Goal: Information Seeking & Learning: Learn about a topic

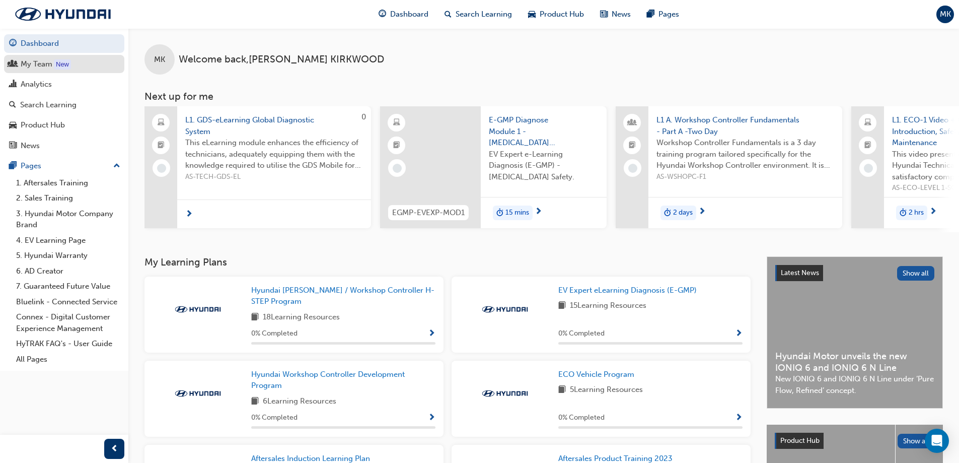
click at [40, 68] on div "My Team" at bounding box center [37, 64] width 32 height 12
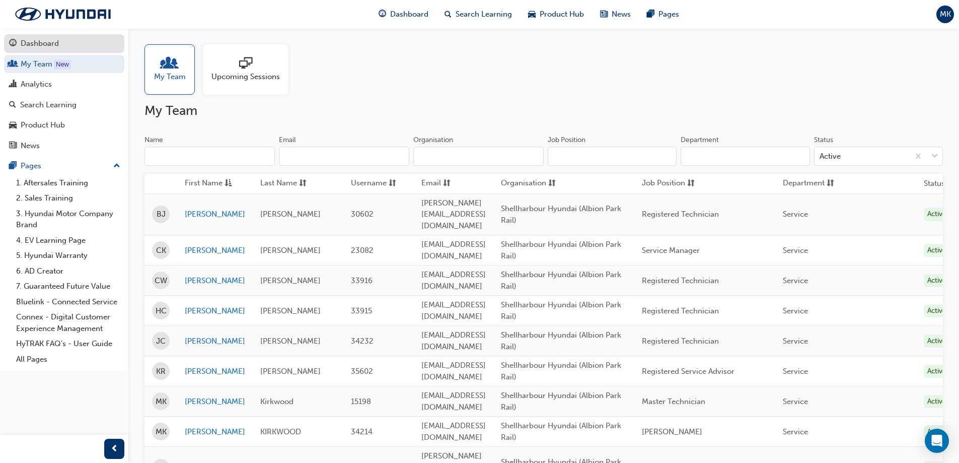
click at [39, 50] on link "Dashboard" at bounding box center [64, 43] width 120 height 19
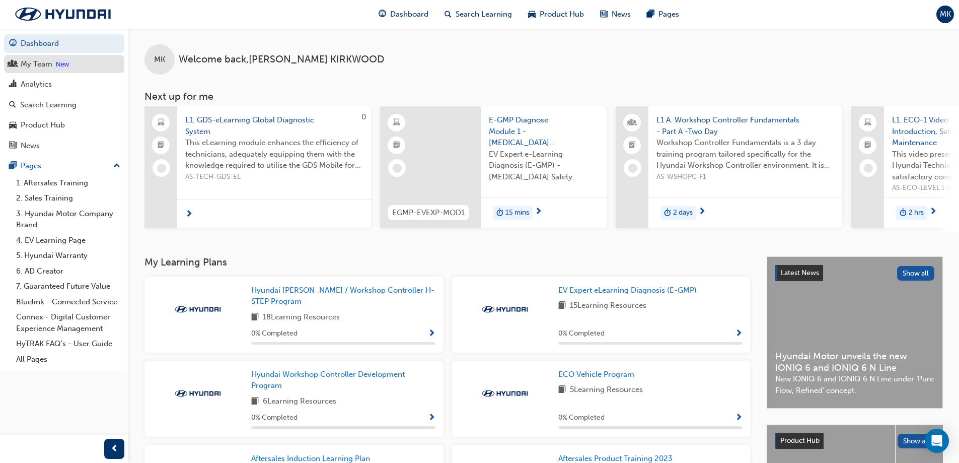
click at [41, 61] on div "My Team" at bounding box center [37, 64] width 32 height 12
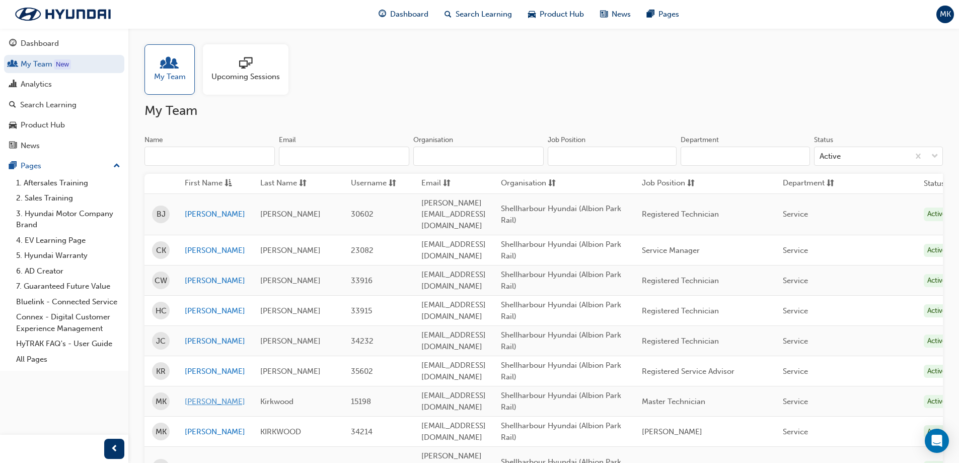
click at [200, 396] on link "[PERSON_NAME]" at bounding box center [215, 402] width 60 height 12
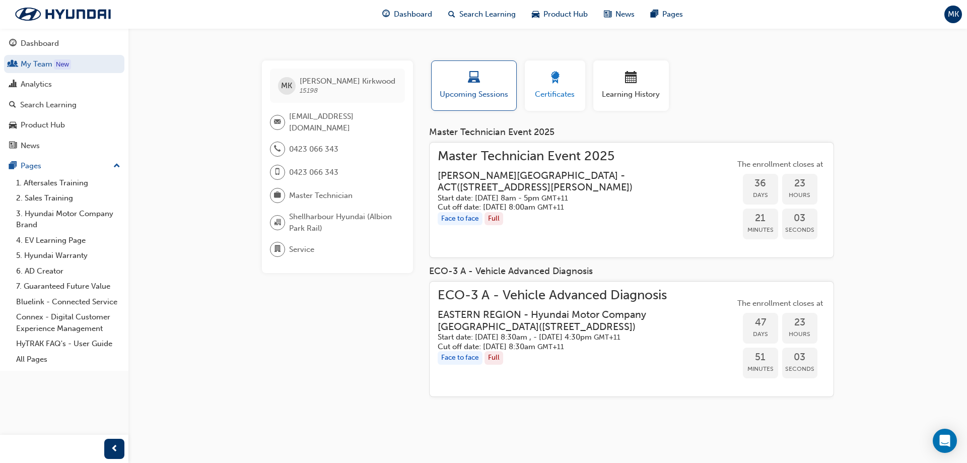
click at [549, 86] on div "button" at bounding box center [554, 79] width 45 height 16
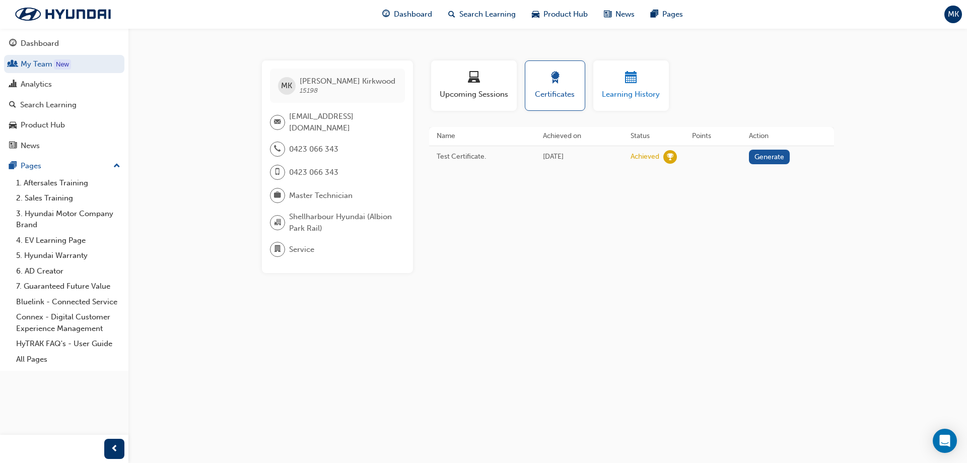
click at [612, 85] on div "button" at bounding box center [631, 79] width 60 height 16
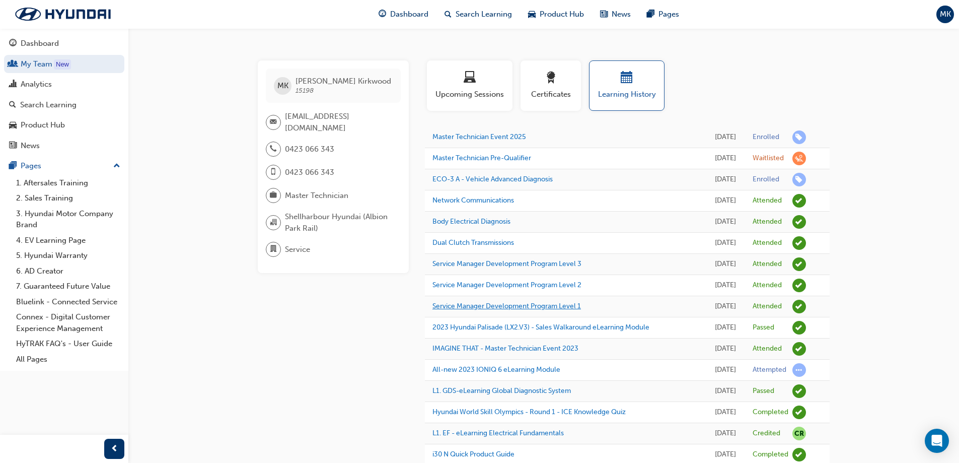
click at [545, 310] on link "Service Manager Development Program Level 1" at bounding box center [506, 306] width 149 height 9
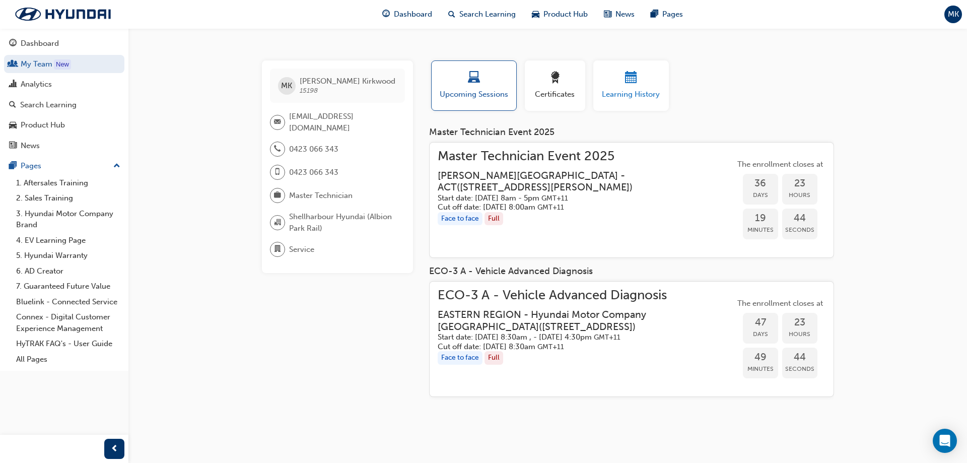
click at [640, 96] on span "Learning History" at bounding box center [631, 95] width 60 height 12
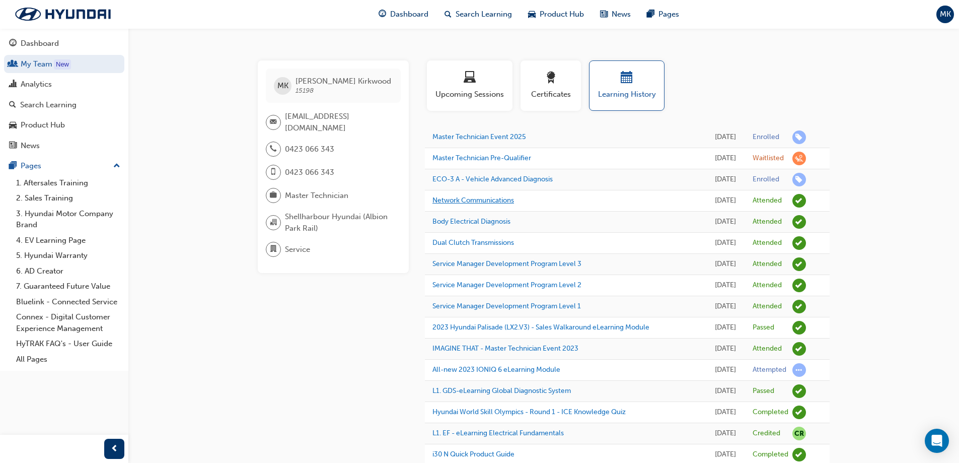
click at [504, 204] on link "Network Communications" at bounding box center [473, 200] width 82 height 9
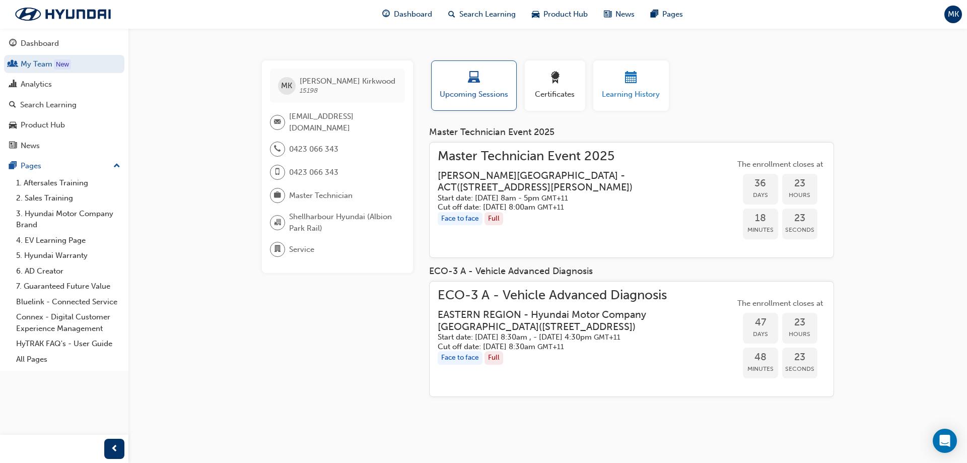
click at [622, 89] on span "Learning History" at bounding box center [631, 95] width 60 height 12
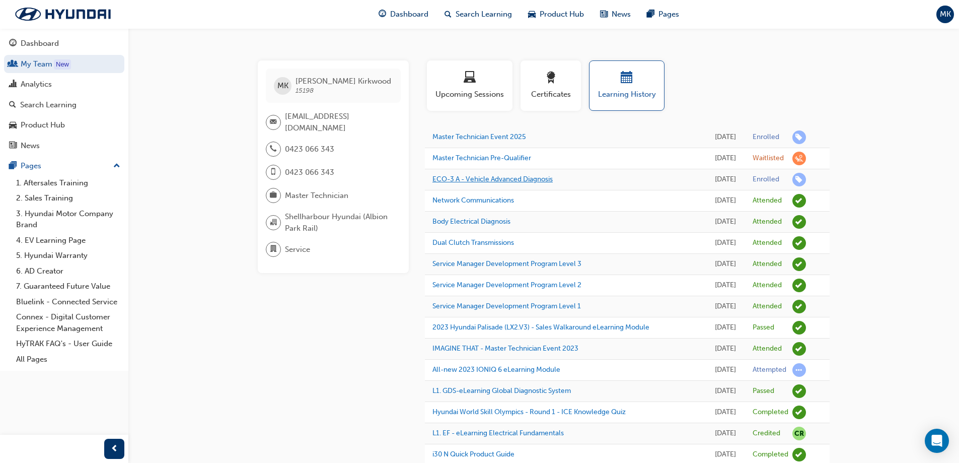
click at [518, 183] on link "ECO-3 A - Vehicle Advanced Diagnosis" at bounding box center [492, 179] width 120 height 9
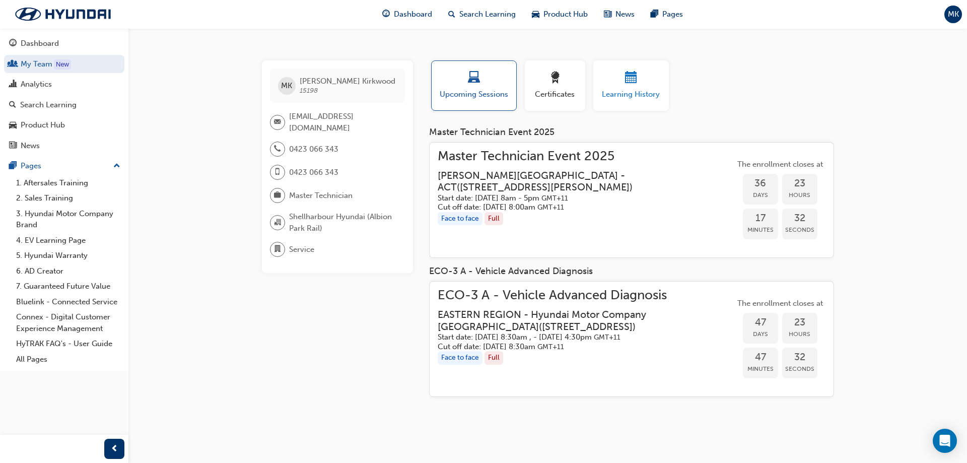
click at [638, 87] on div "Learning History" at bounding box center [631, 85] width 60 height 29
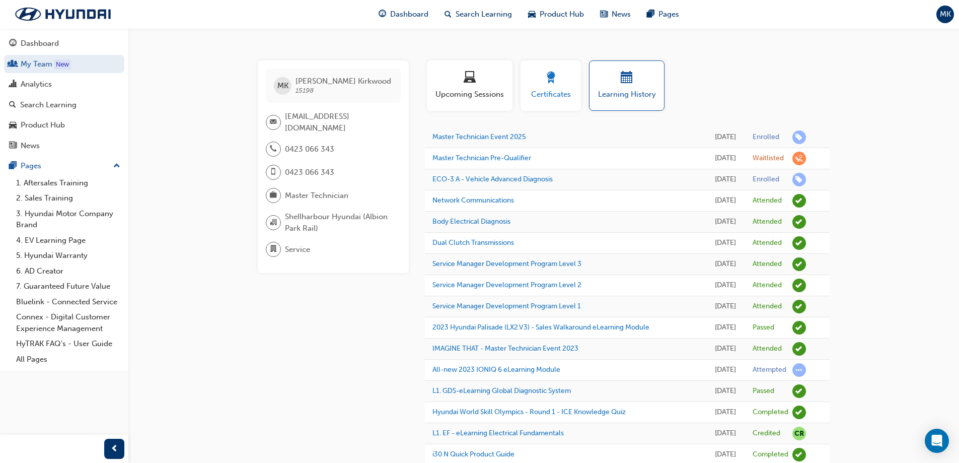
click at [561, 82] on div "button" at bounding box center [550, 79] width 45 height 16
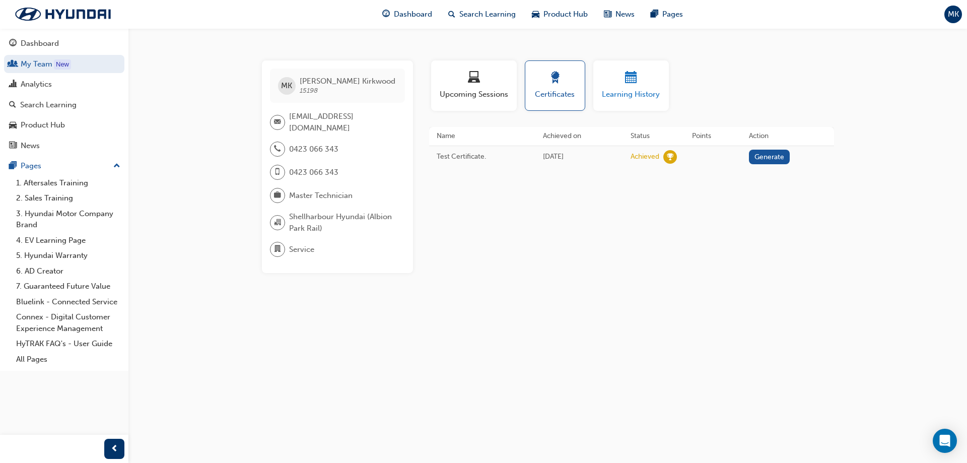
click at [634, 80] on span "calendar-icon" at bounding box center [631, 78] width 12 height 14
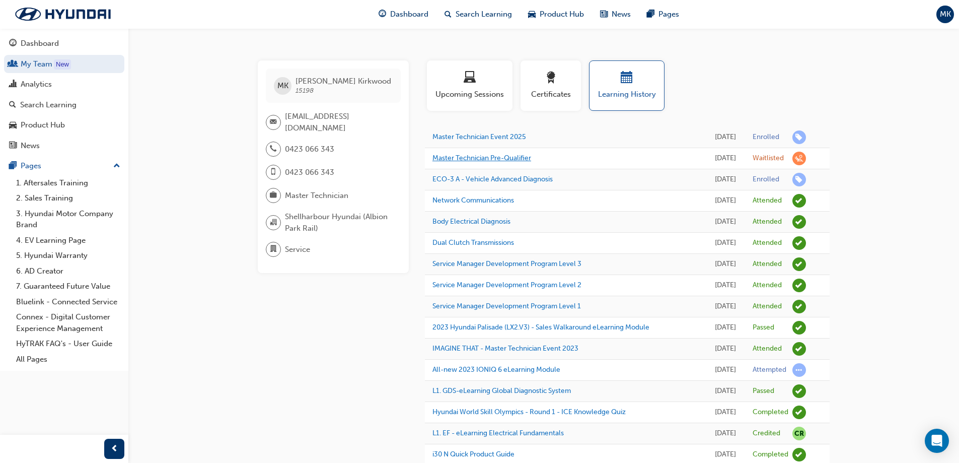
click at [522, 161] on link "Master Technician Pre-Qualifier" at bounding box center [481, 158] width 99 height 9
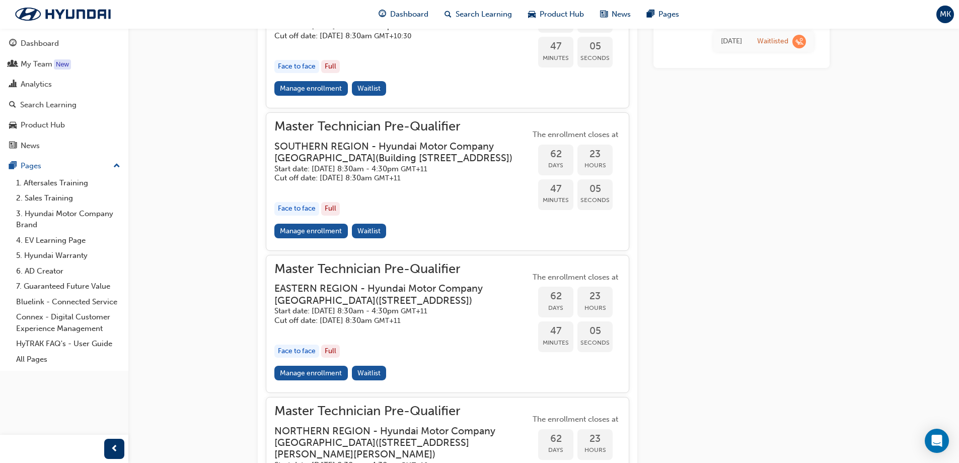
scroll to position [811, 0]
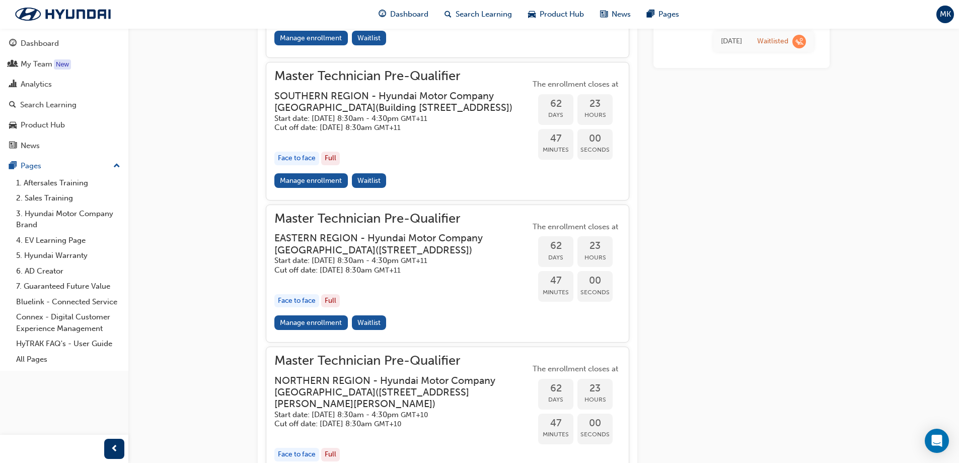
click at [314, 275] on h5 "Cut off date: [DATE] 8:30am GMT+11" at bounding box center [394, 270] width 240 height 10
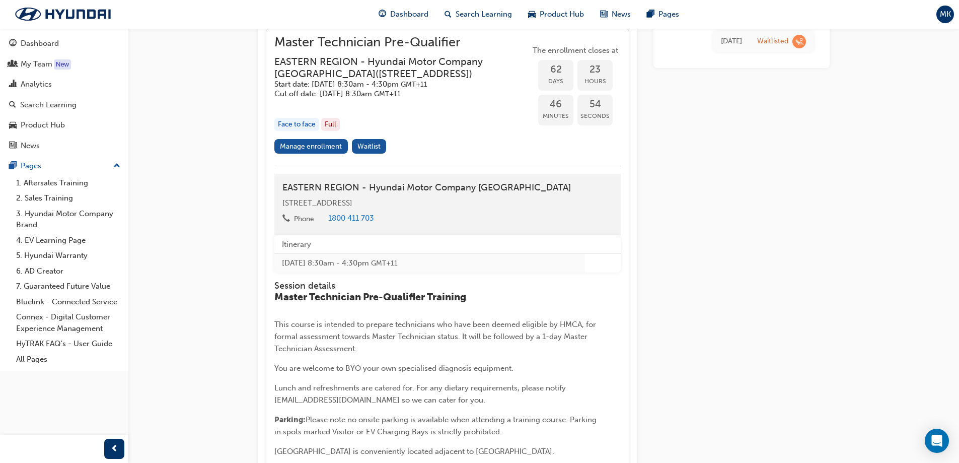
scroll to position [912, 0]
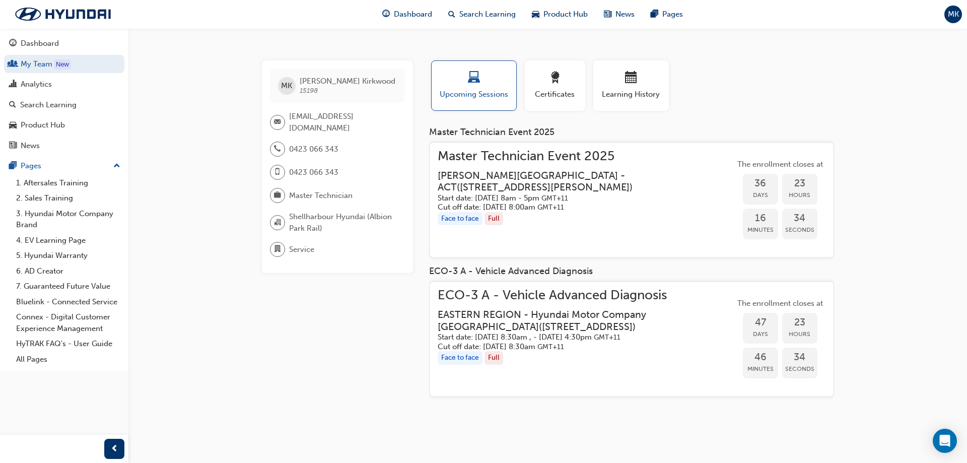
click at [475, 354] on div "Face to face" at bounding box center [459, 358] width 45 height 14
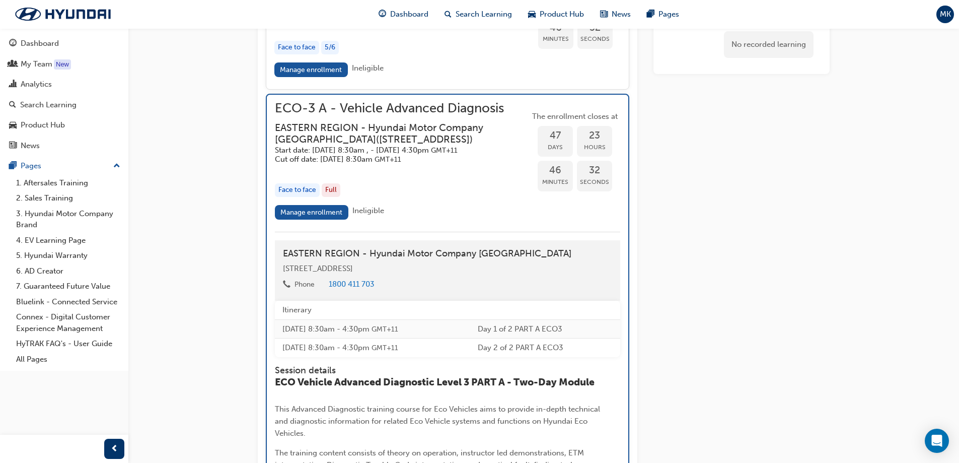
scroll to position [1231, 0]
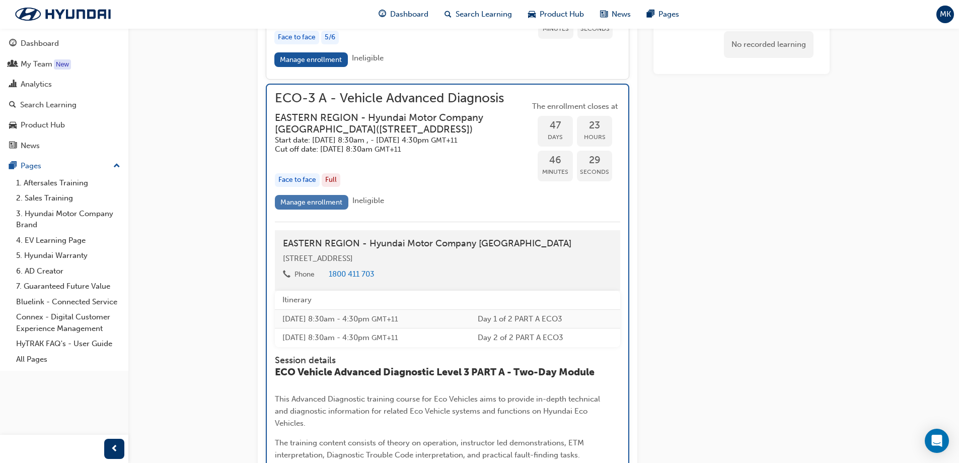
click at [304, 209] on link "Manage enrollment" at bounding box center [311, 202] width 73 height 15
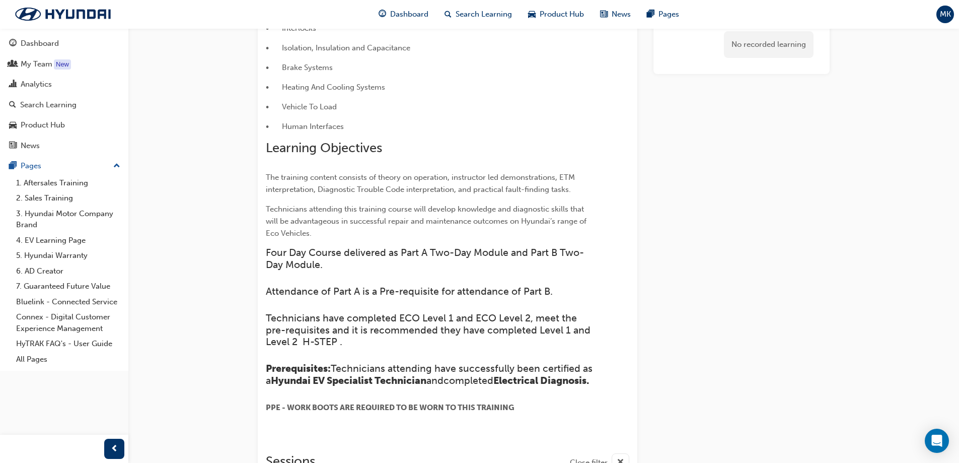
scroll to position [325, 0]
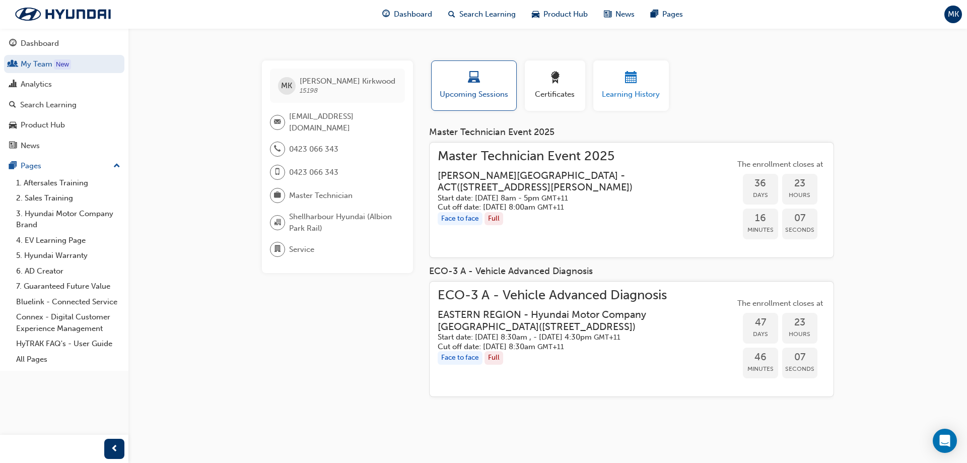
click at [624, 80] on div "button" at bounding box center [631, 79] width 60 height 16
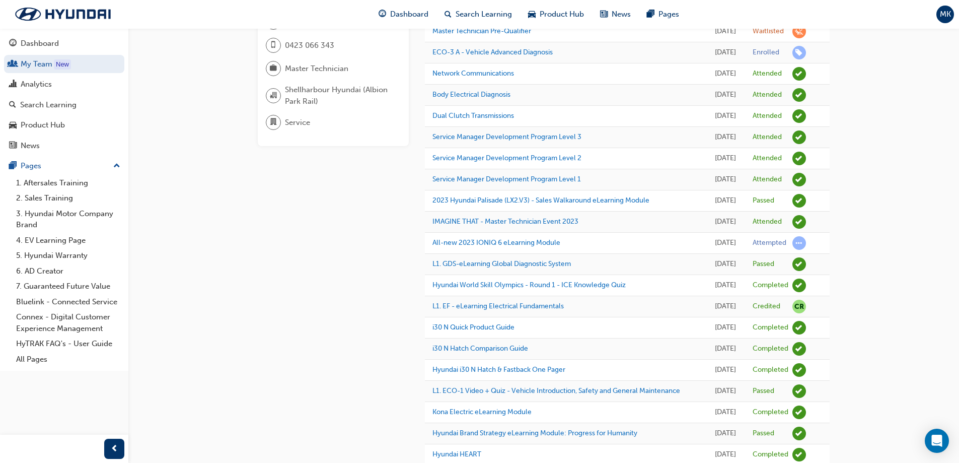
scroll to position [151, 0]
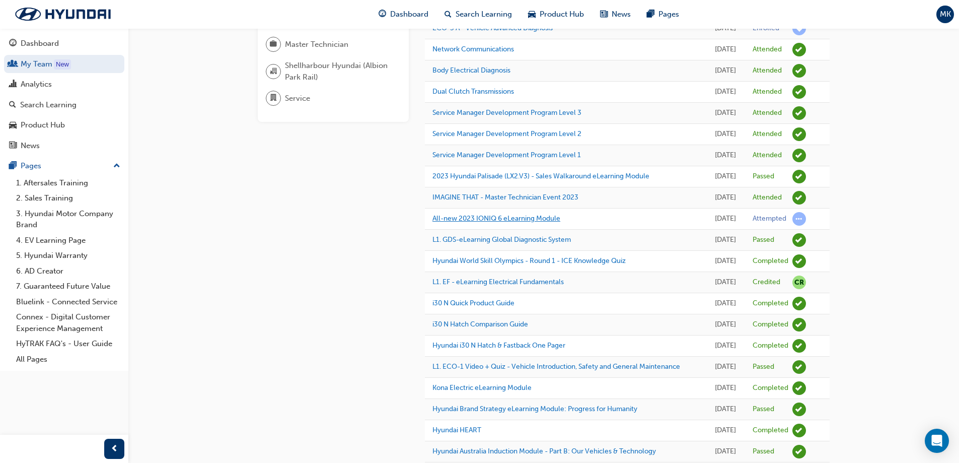
click at [524, 223] on link "All-new 2023 IONIQ 6 eLearning Module" at bounding box center [496, 218] width 128 height 9
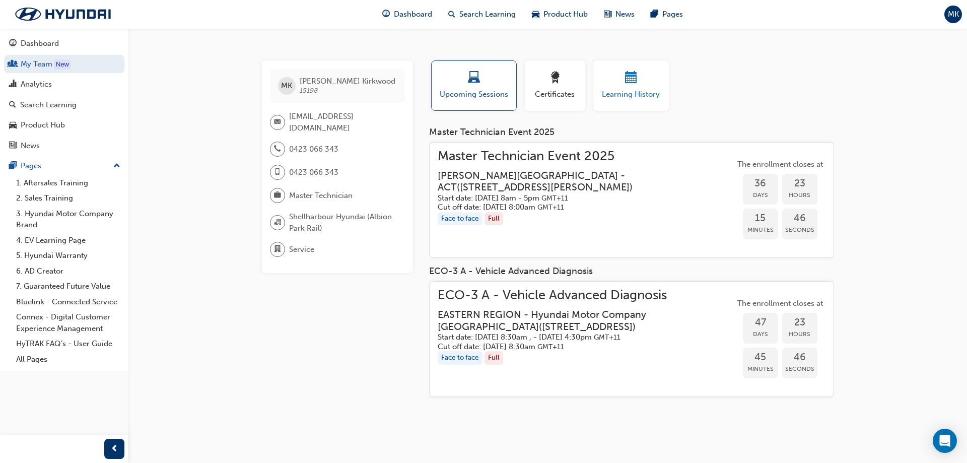
click at [634, 81] on span "calendar-icon" at bounding box center [631, 78] width 12 height 14
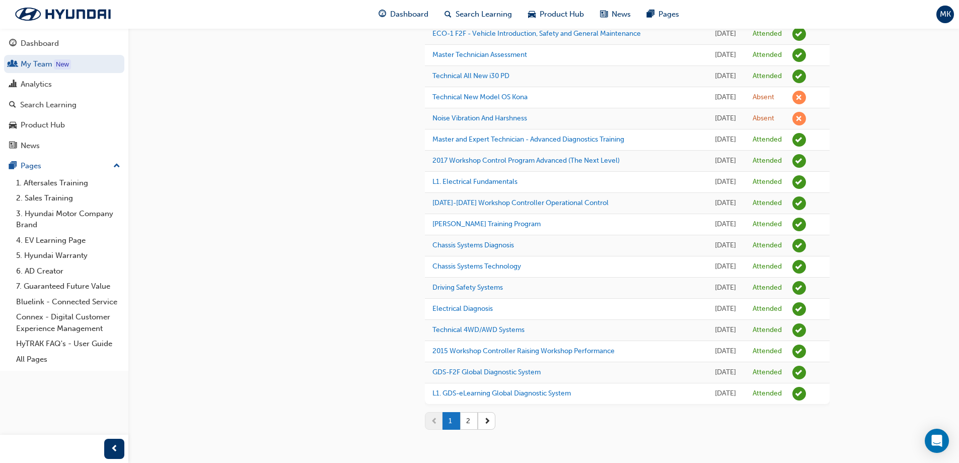
scroll to position [1043, 0]
click at [470, 421] on button "2" at bounding box center [469, 421] width 18 height 18
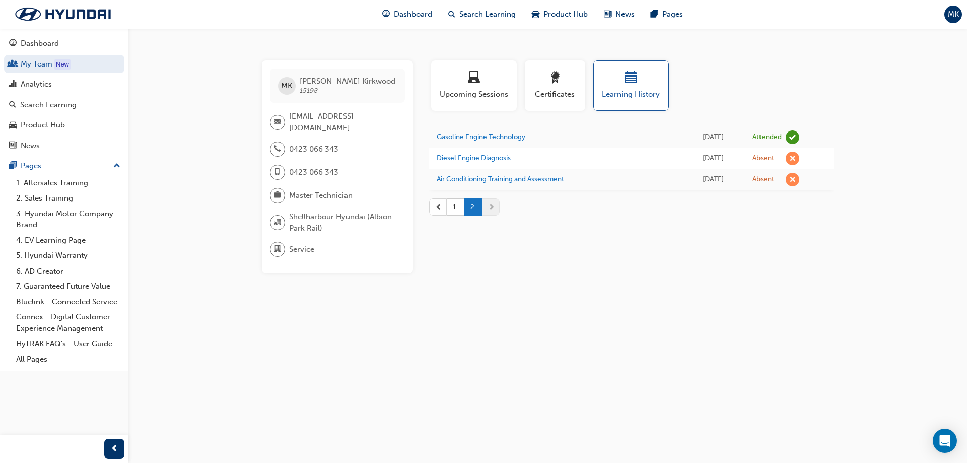
click at [437, 207] on span "prev-icon" at bounding box center [438, 206] width 7 height 11
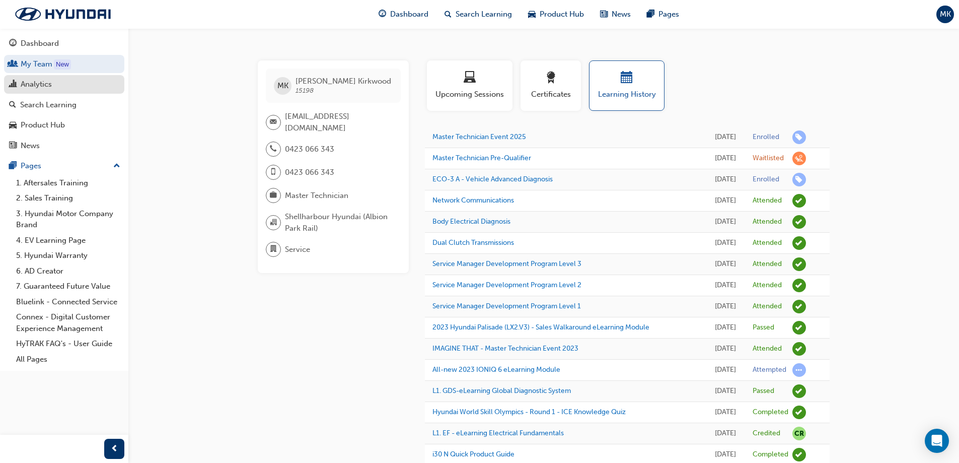
click at [52, 79] on div "Analytics" at bounding box center [64, 84] width 110 height 13
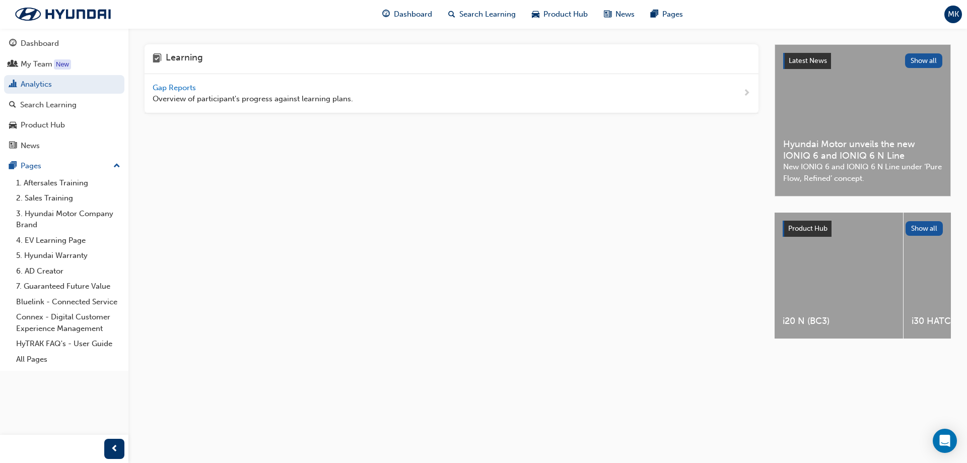
click at [169, 87] on span "Gap Reports" at bounding box center [175, 87] width 45 height 9
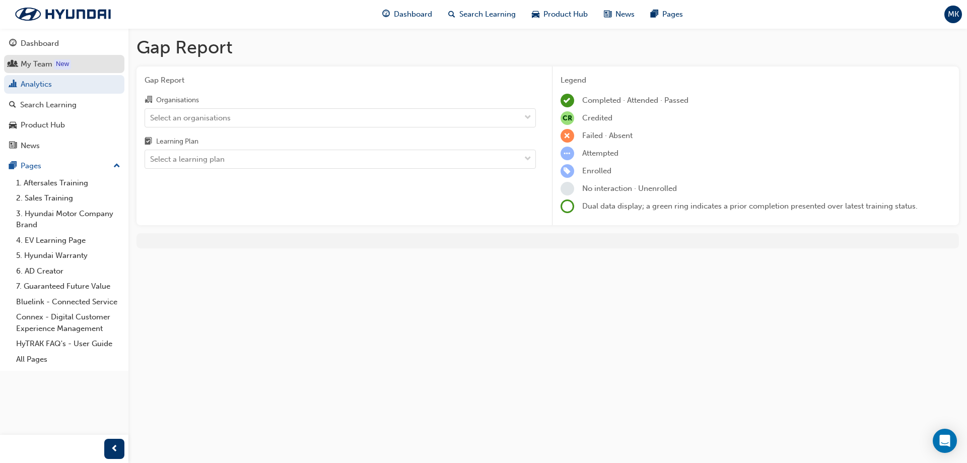
click at [37, 67] on div "My Team" at bounding box center [37, 64] width 32 height 12
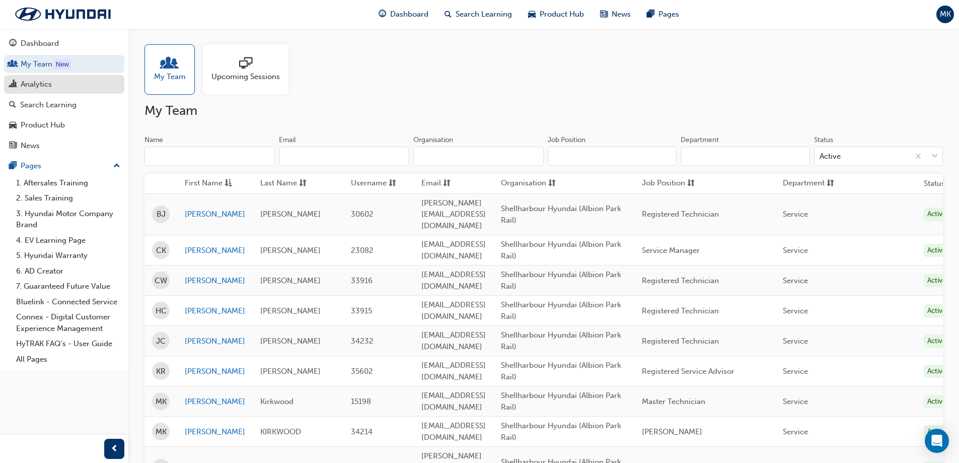
click at [43, 80] on div "Analytics" at bounding box center [36, 85] width 31 height 12
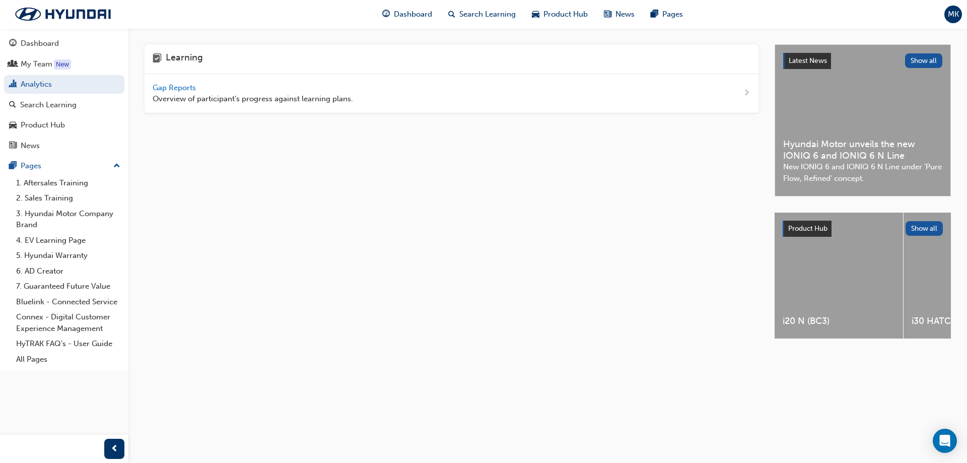
click at [173, 85] on span "Gap Reports" at bounding box center [175, 87] width 45 height 9
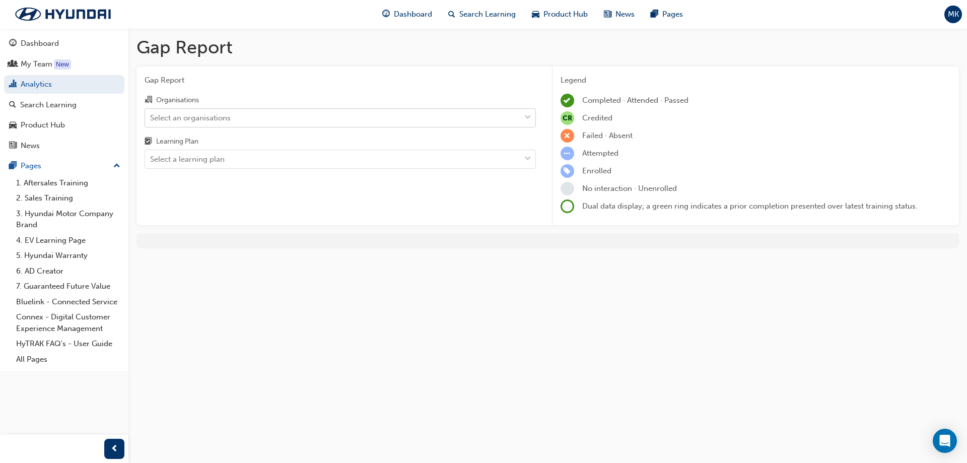
click at [228, 115] on div "Select an organisations" at bounding box center [190, 118] width 81 height 12
click at [151, 115] on input "Organisations Select an organisations" at bounding box center [150, 117] width 1 height 9
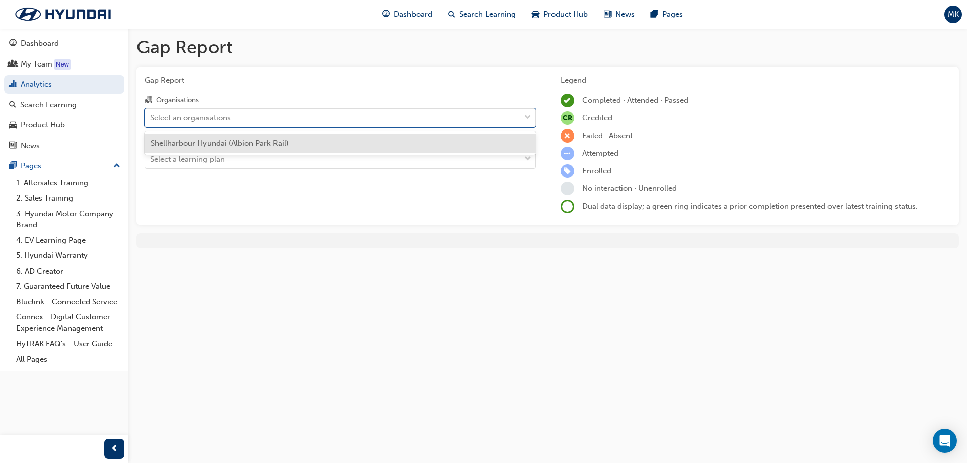
click at [232, 142] on span "Shellharbour Hyundai (Albion Park Rail)" at bounding box center [220, 142] width 138 height 9
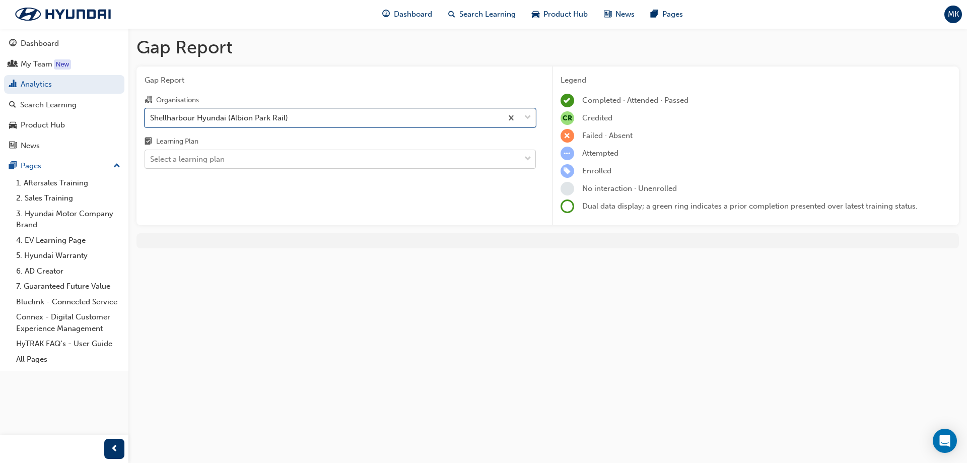
click at [232, 153] on div "Select a learning plan" at bounding box center [332, 160] width 375 height 18
click at [151, 155] on input "Learning Plan Select a learning plan" at bounding box center [150, 159] width 1 height 9
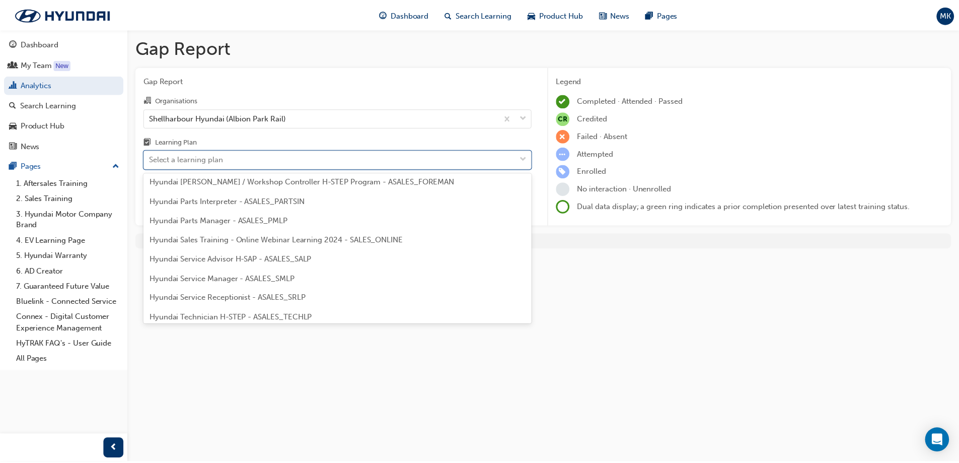
scroll to position [252, 0]
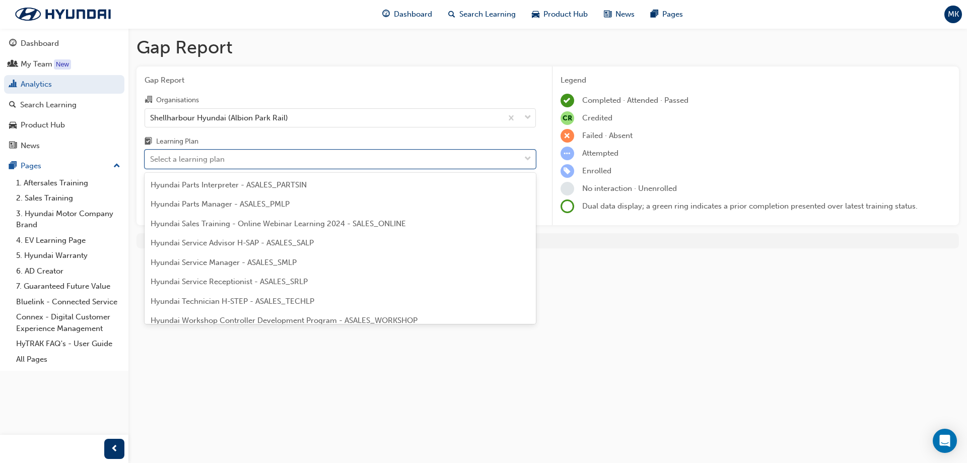
click at [229, 300] on span "Hyundai Technician H-STEP - ASALES_TECHLP" at bounding box center [233, 301] width 164 height 9
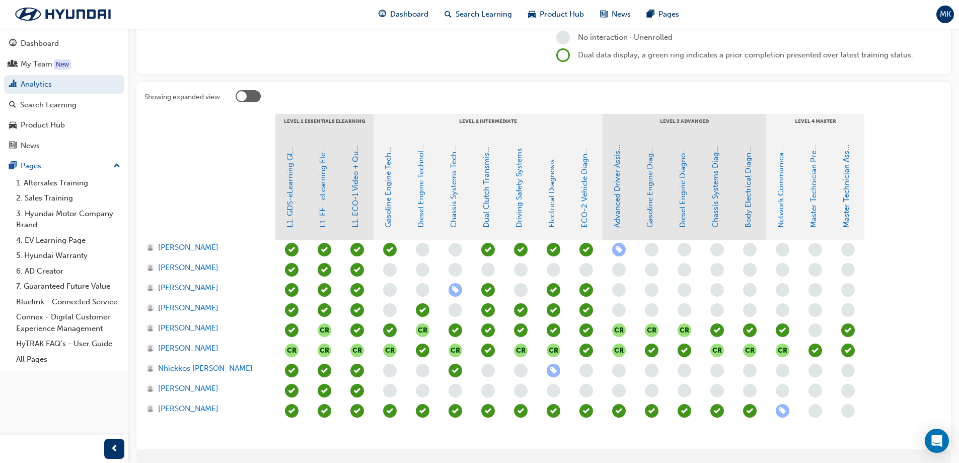
scroll to position [194, 0]
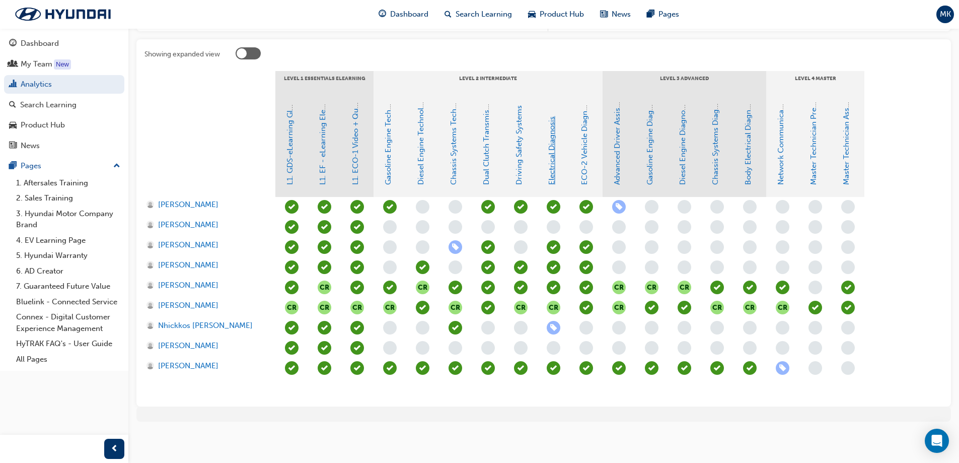
click at [554, 179] on link "Electrical Diagnosis" at bounding box center [551, 150] width 9 height 68
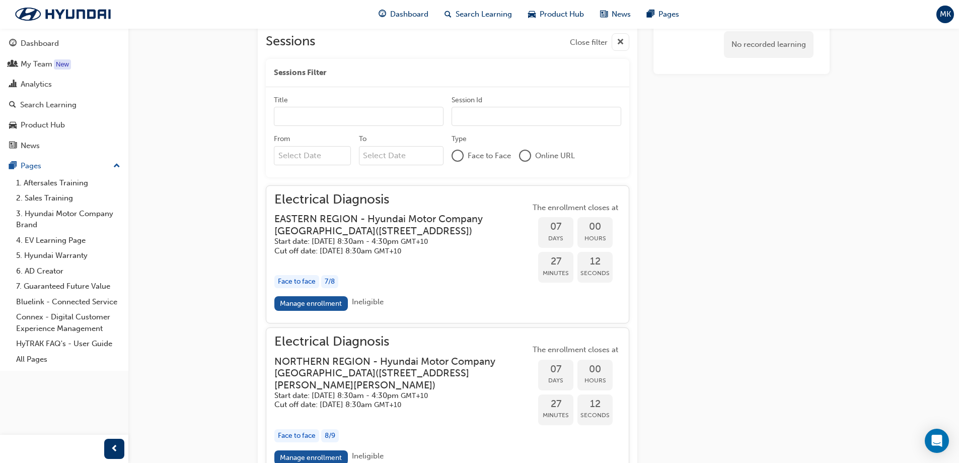
scroll to position [742, 0]
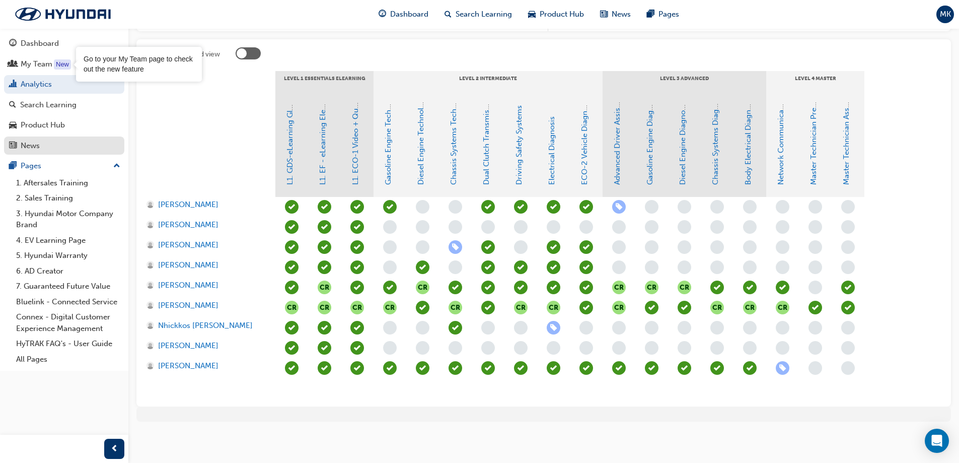
scroll to position [194, 0]
click at [618, 177] on link "Advanced Driver Assist Systems" at bounding box center [617, 130] width 9 height 110
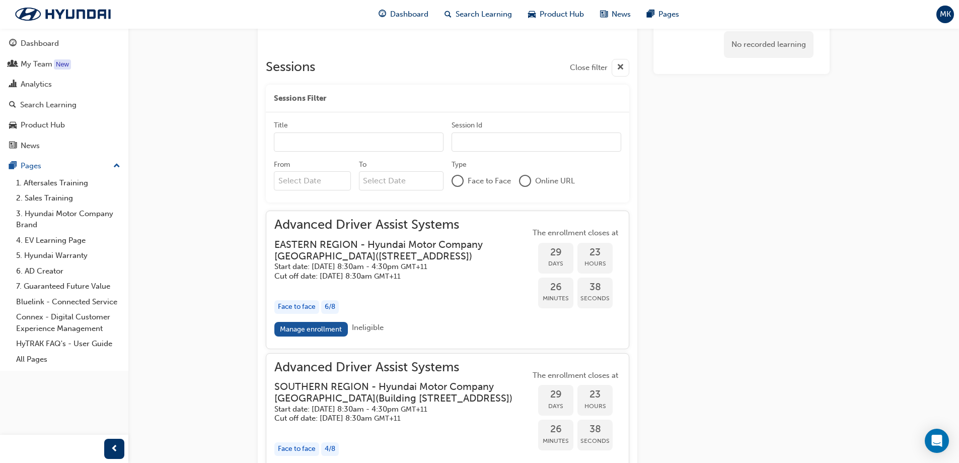
scroll to position [804, 0]
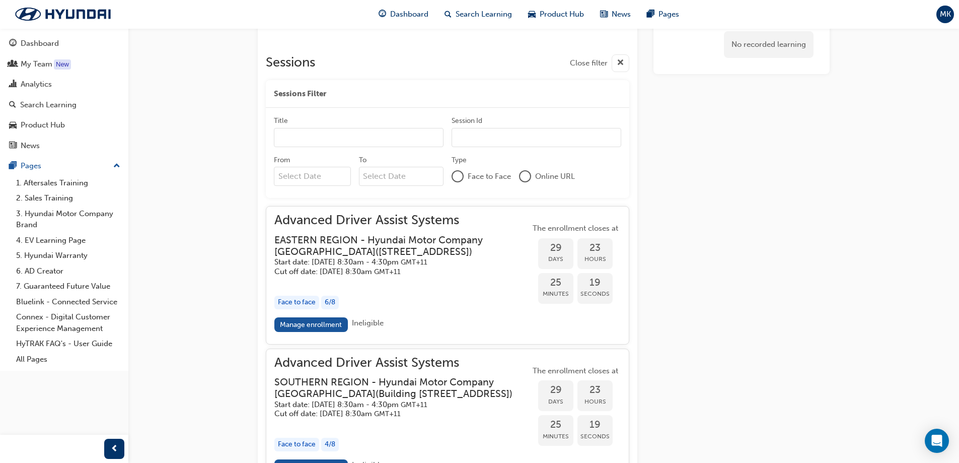
scroll to position [194, 0]
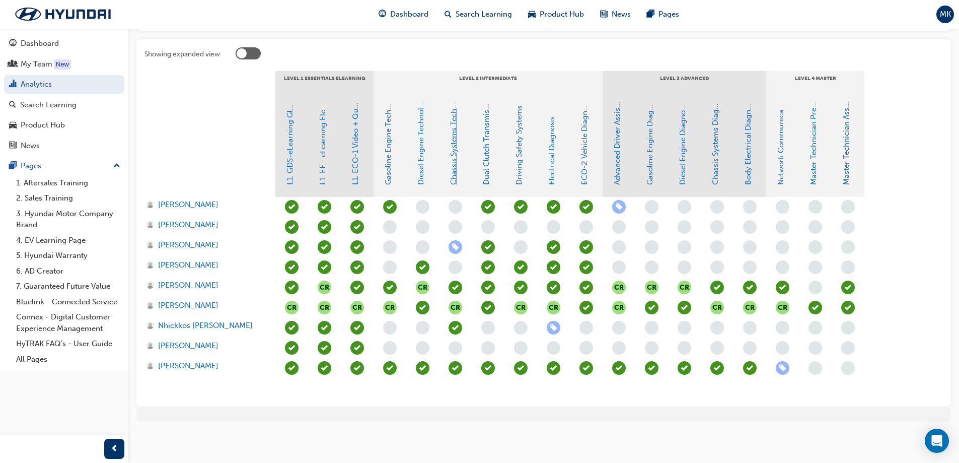
click at [456, 154] on link "Chassis Systems Technology" at bounding box center [453, 135] width 9 height 100
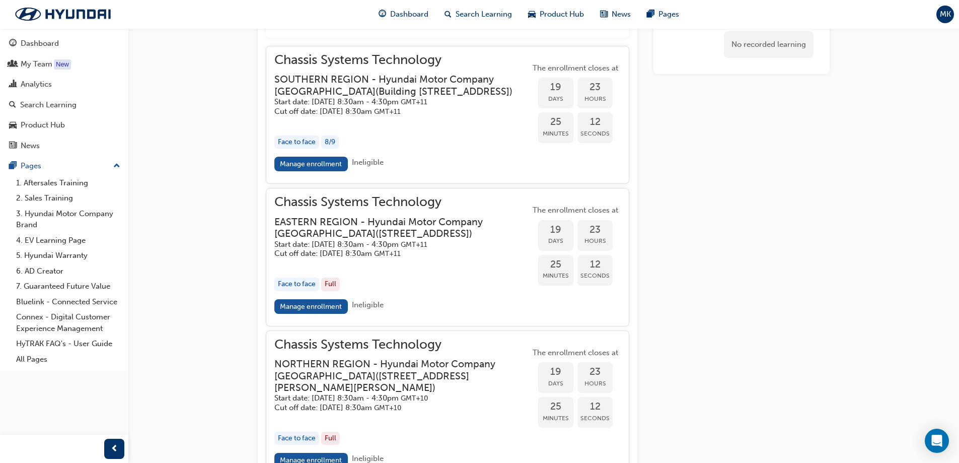
scroll to position [900, 0]
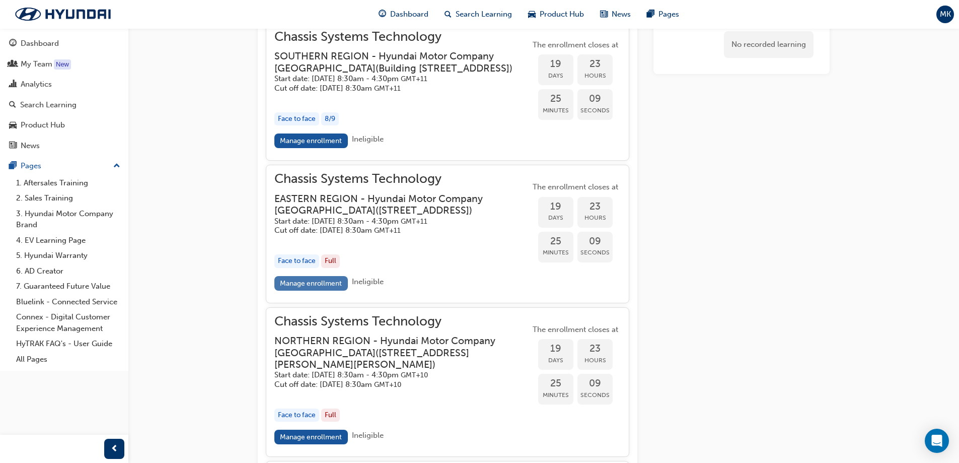
click at [329, 290] on link "Manage enrollment" at bounding box center [310, 283] width 73 height 15
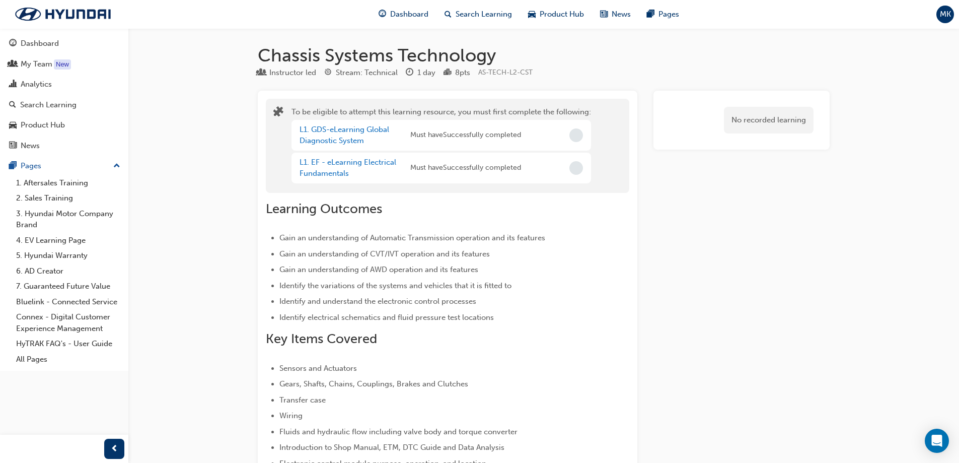
scroll to position [900, 0]
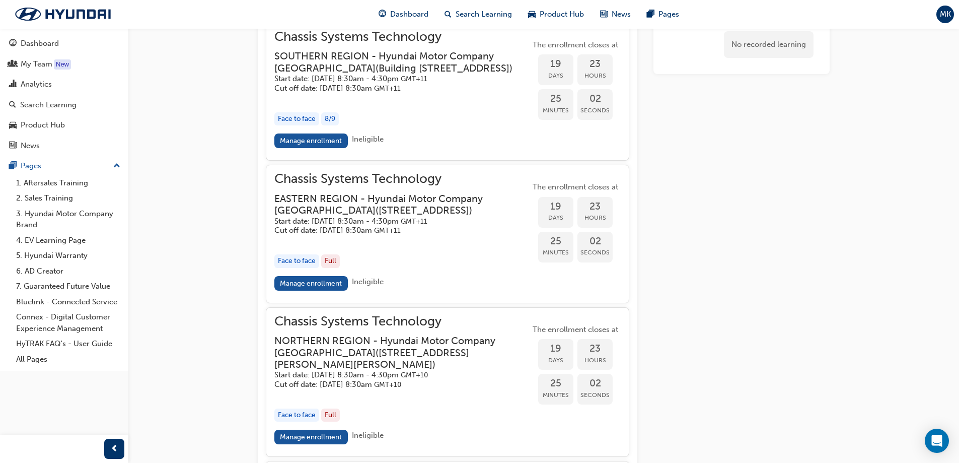
scroll to position [194, 0]
